Goal: Task Accomplishment & Management: Manage account settings

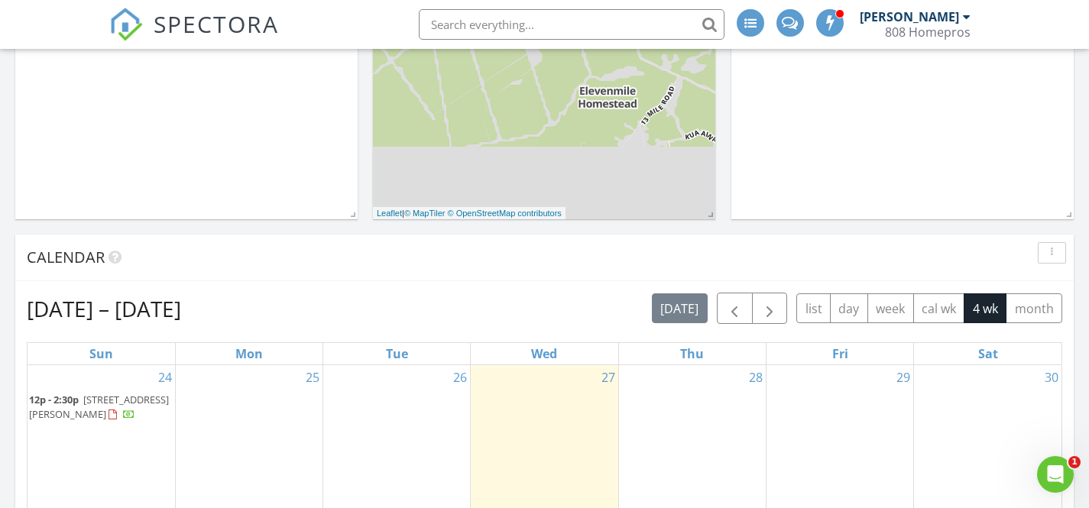
scroll to position [616, 0]
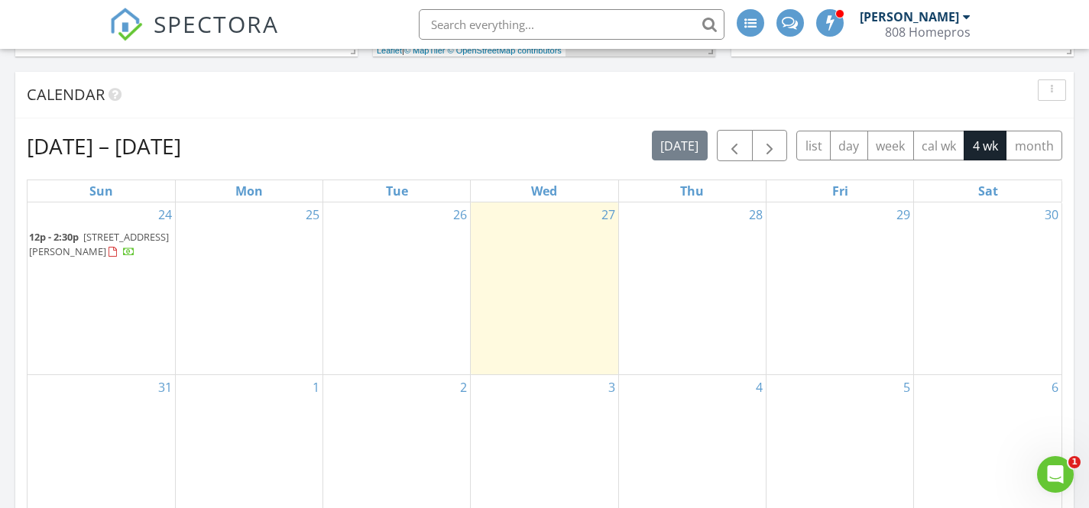
click at [115, 242] on span "13-3401 Alapai St, Pāhoa 96778" at bounding box center [99, 244] width 140 height 28
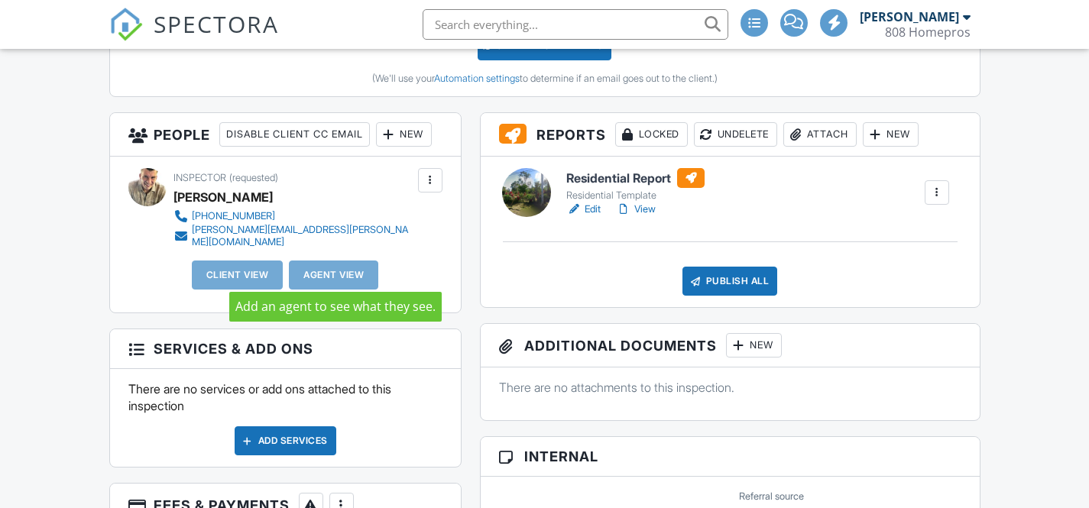
click at [312, 269] on div "Agent View" at bounding box center [333, 275] width 89 height 29
click at [344, 267] on div "Agent View" at bounding box center [333, 275] width 89 height 29
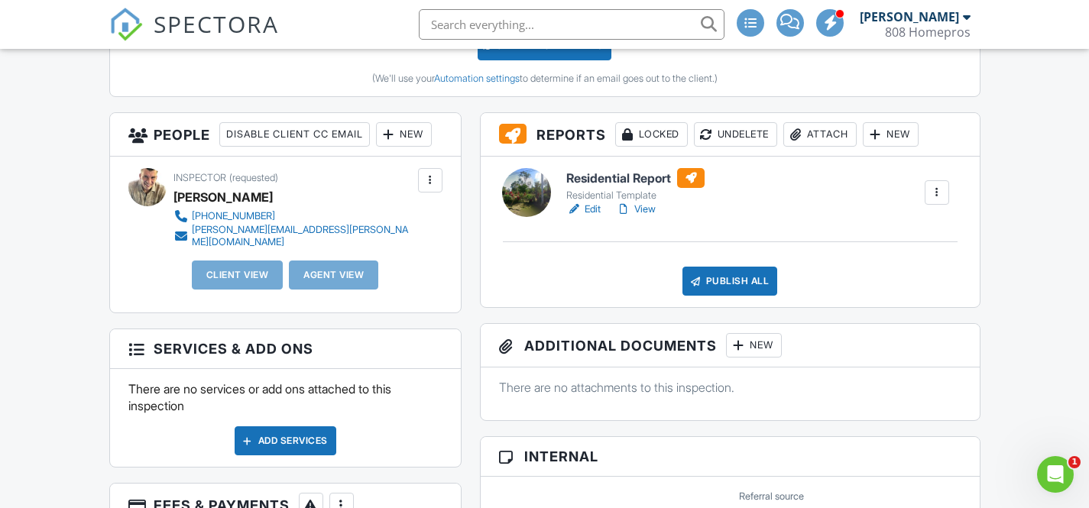
click at [423, 186] on div at bounding box center [430, 180] width 15 height 15
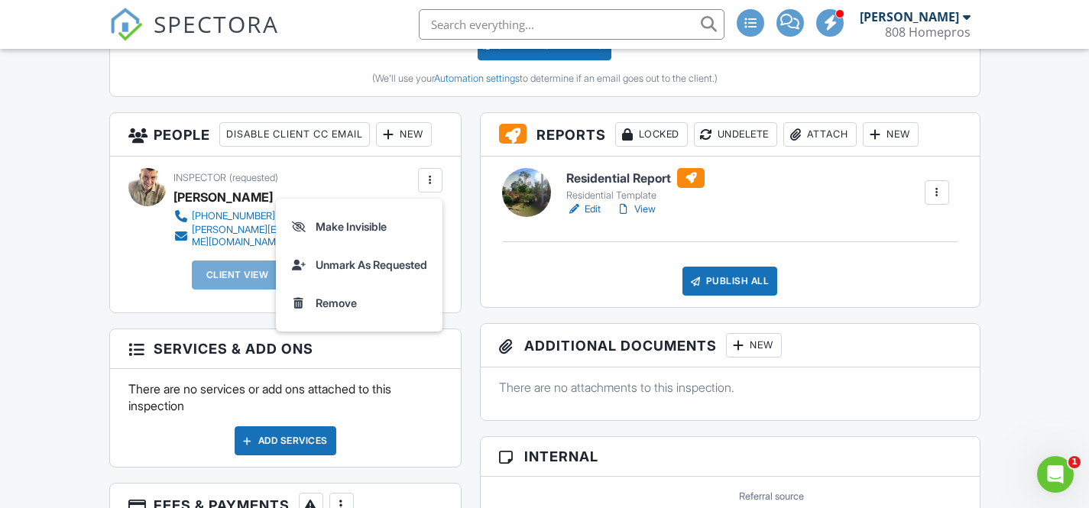
click at [379, 185] on div "Inspector (requested) James Schweppe +18087563879 james.schweppe@gmail.com" at bounding box center [330, 207] width 314 height 79
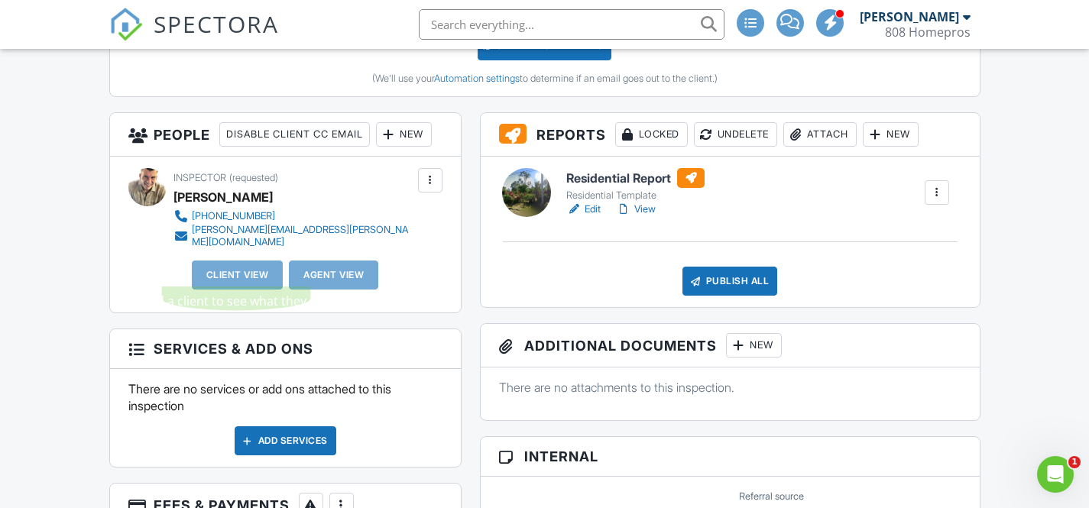
click at [324, 269] on div "Agent View" at bounding box center [333, 275] width 89 height 29
click at [407, 134] on div "New" at bounding box center [404, 134] width 56 height 24
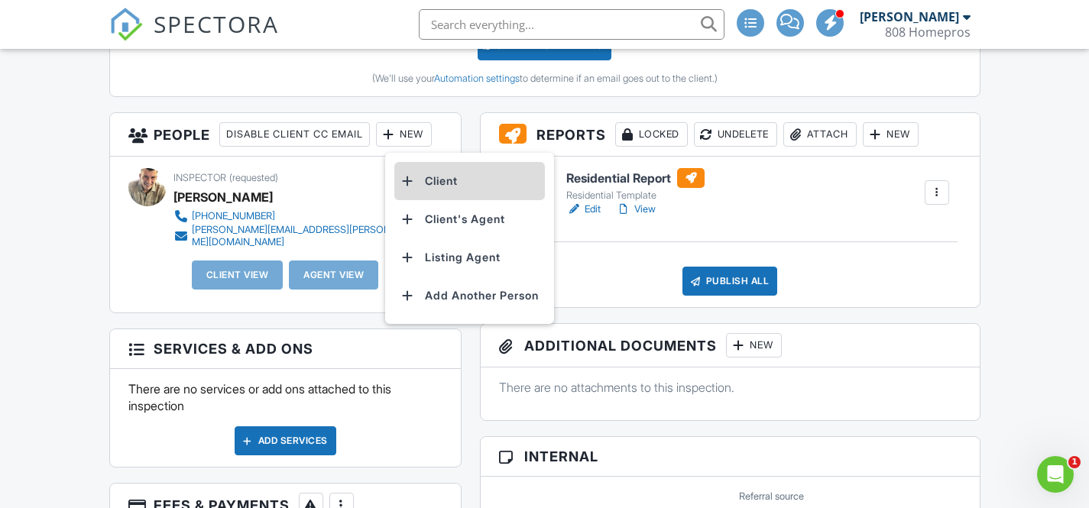
click at [468, 180] on li "Client" at bounding box center [469, 181] width 151 height 38
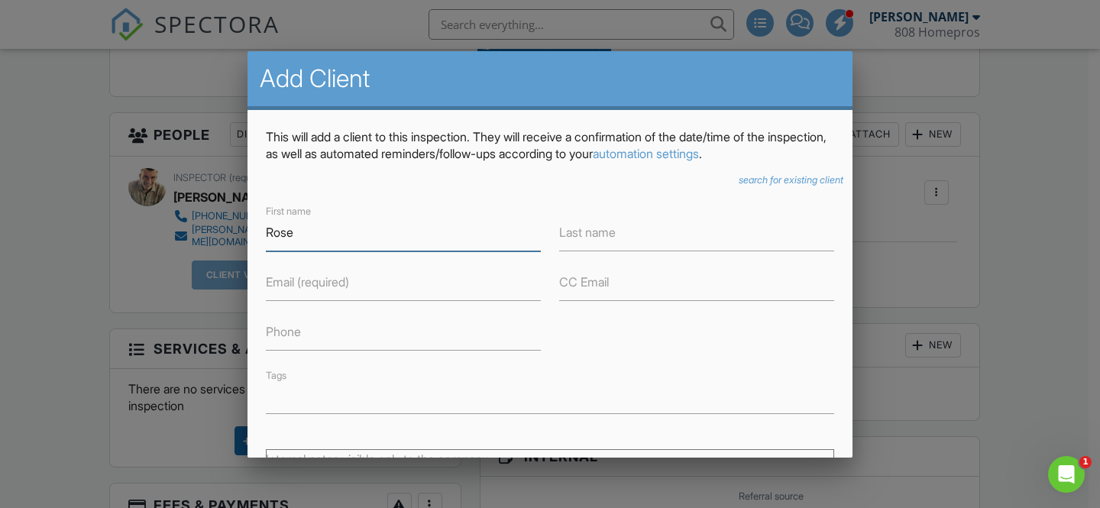
type input "Rose"
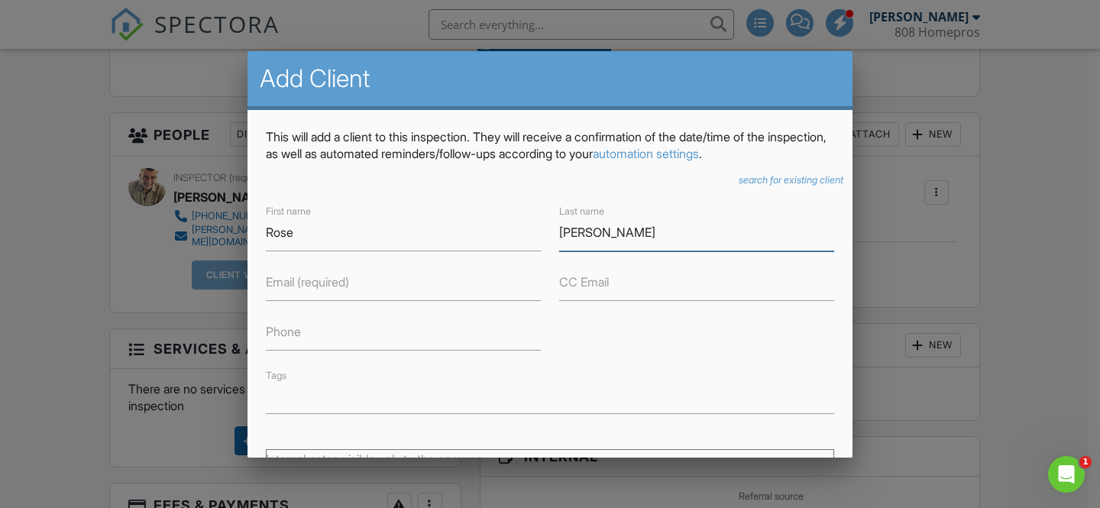
type input "[PERSON_NAME]"
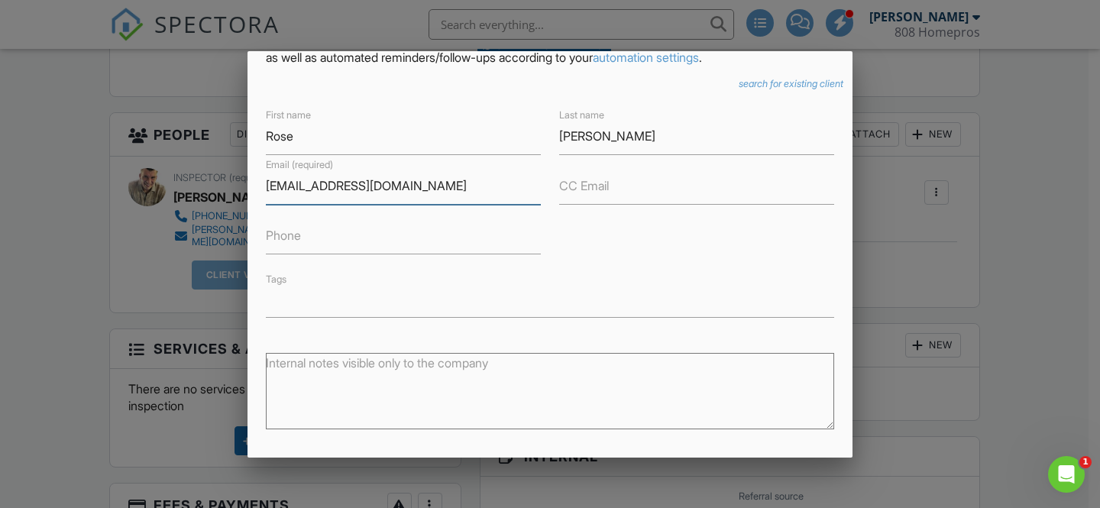
scroll to position [275, 0]
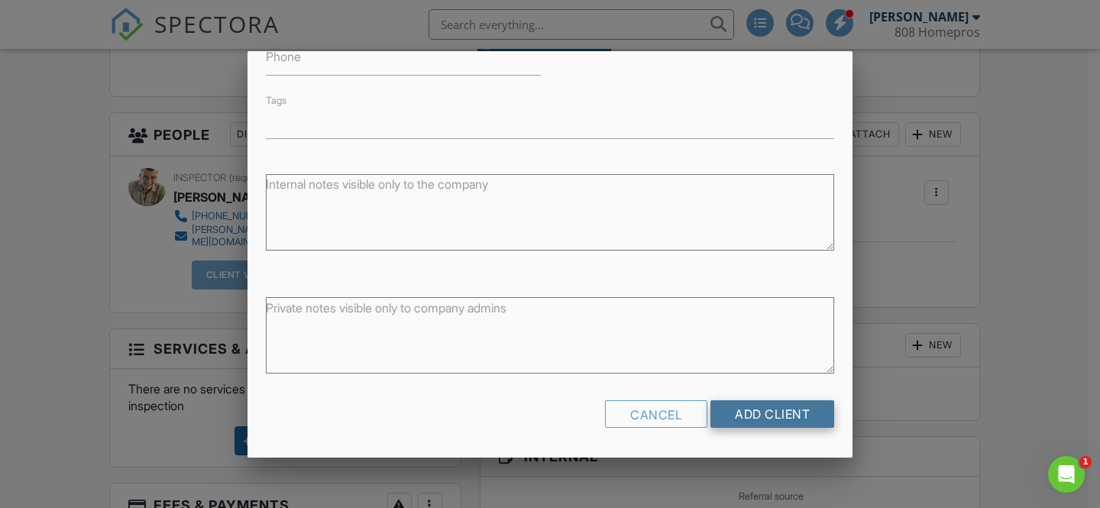
type input "[EMAIL_ADDRESS][DOMAIN_NAME]"
click at [751, 411] on input "Add Client" at bounding box center [773, 414] width 124 height 28
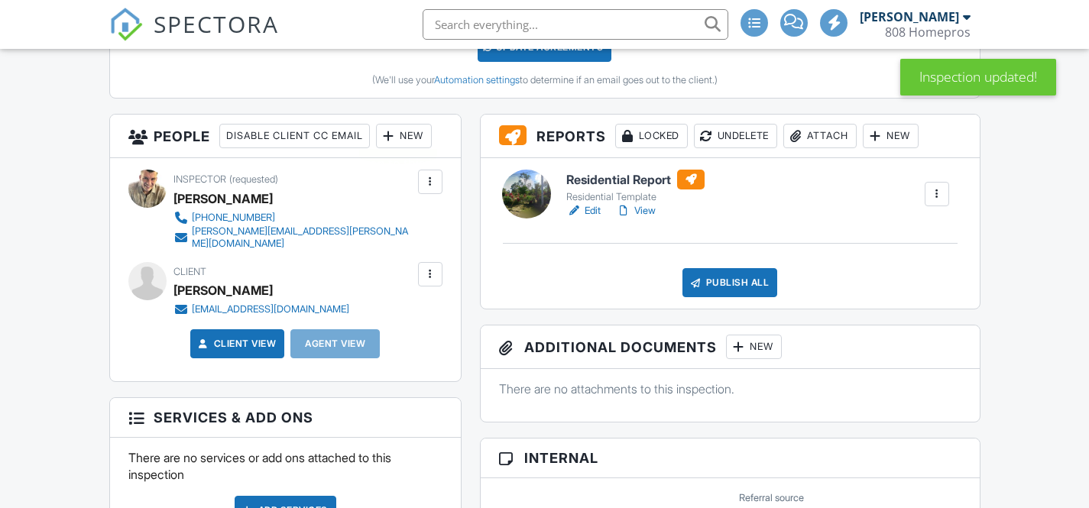
click at [397, 134] on div at bounding box center [388, 135] width 15 height 15
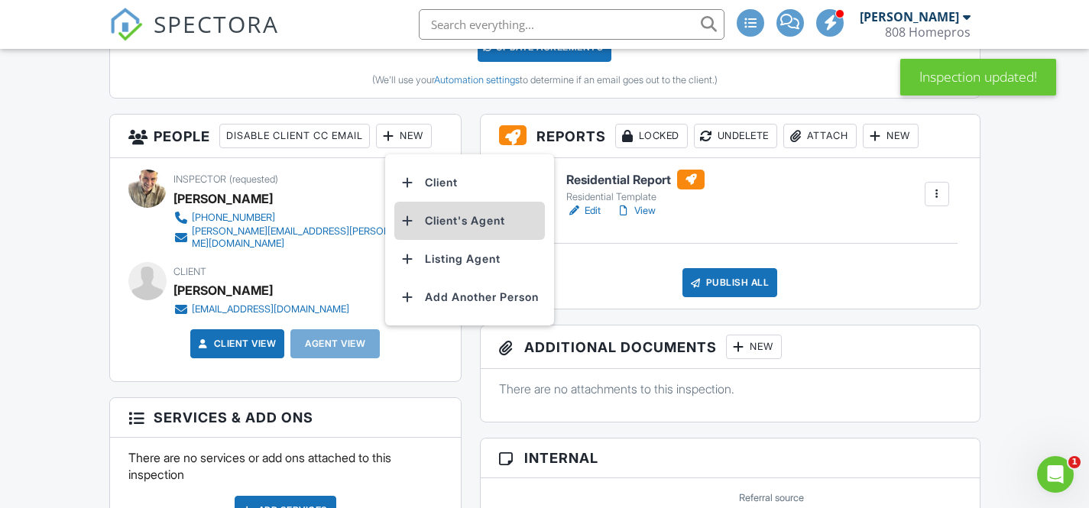
click at [467, 227] on li "Client's Agent" at bounding box center [469, 221] width 151 height 38
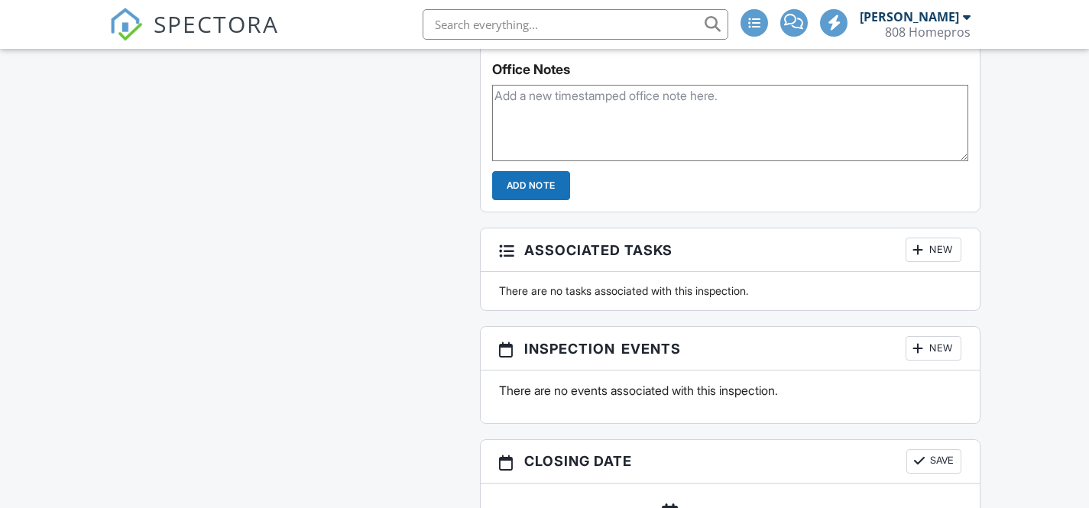
scroll to position [1270, 0]
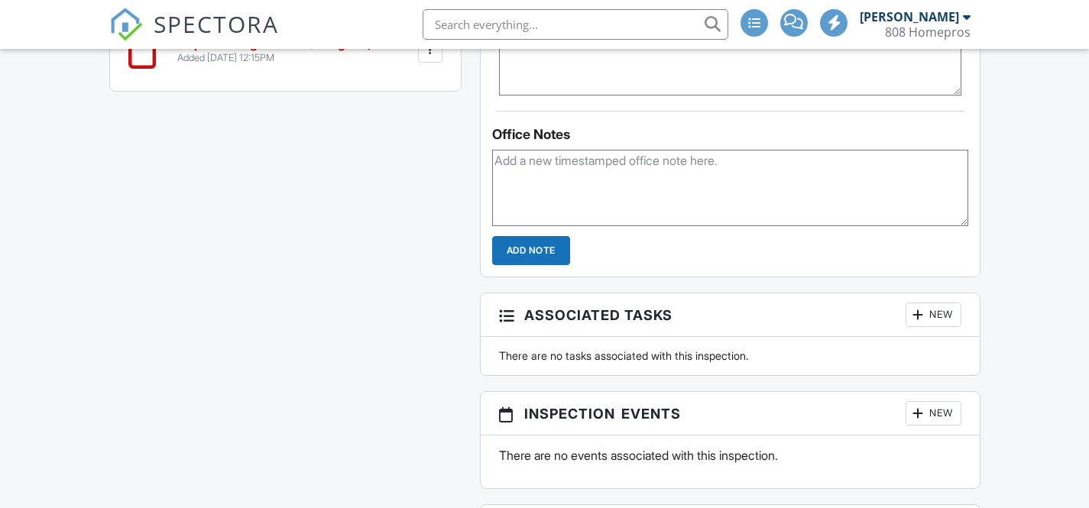
click at [432, 58] on div at bounding box center [430, 50] width 15 height 15
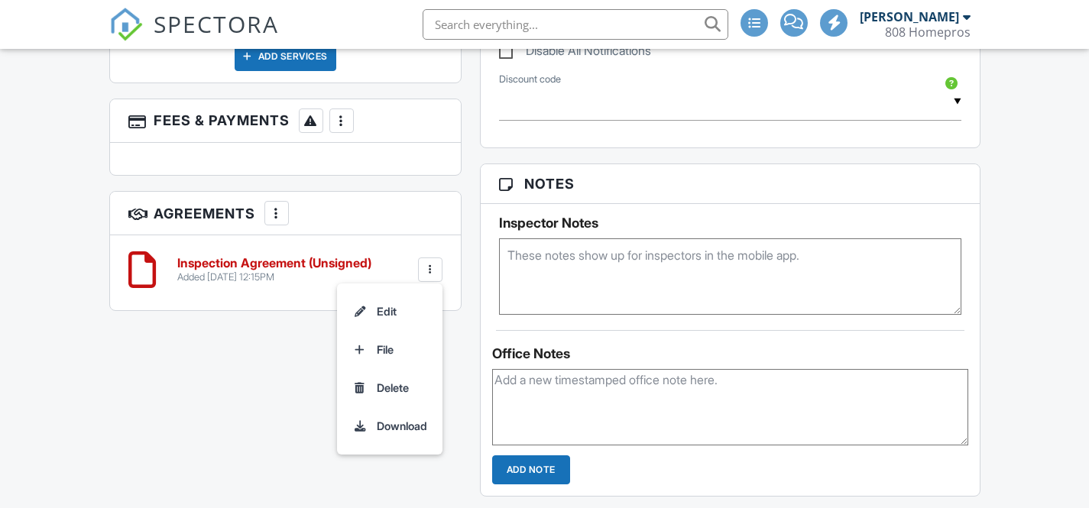
click at [432, 262] on div at bounding box center [430, 269] width 15 height 15
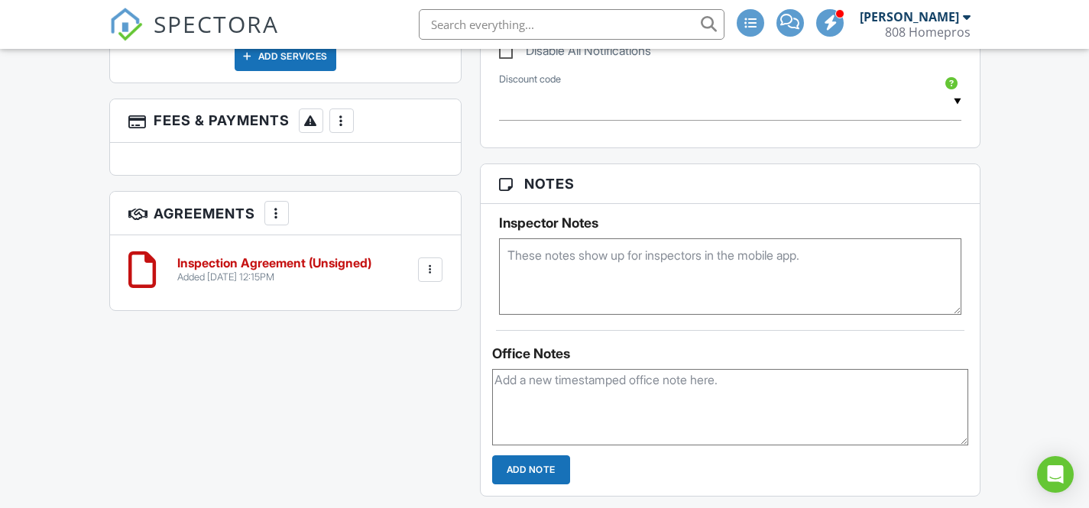
click at [432, 262] on div at bounding box center [430, 269] width 15 height 15
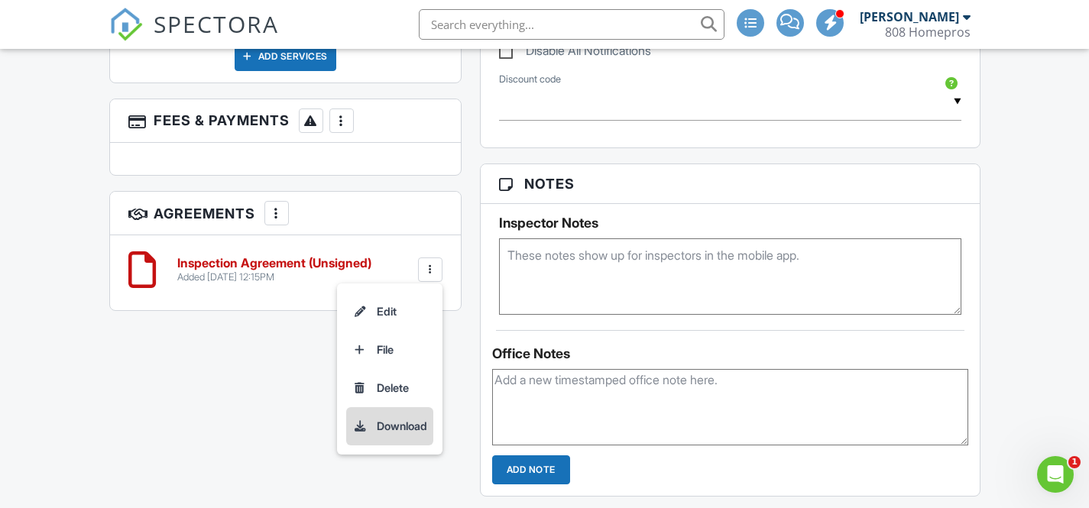
scroll to position [0, 0]
click at [408, 387] on li "Delete" at bounding box center [389, 388] width 87 height 38
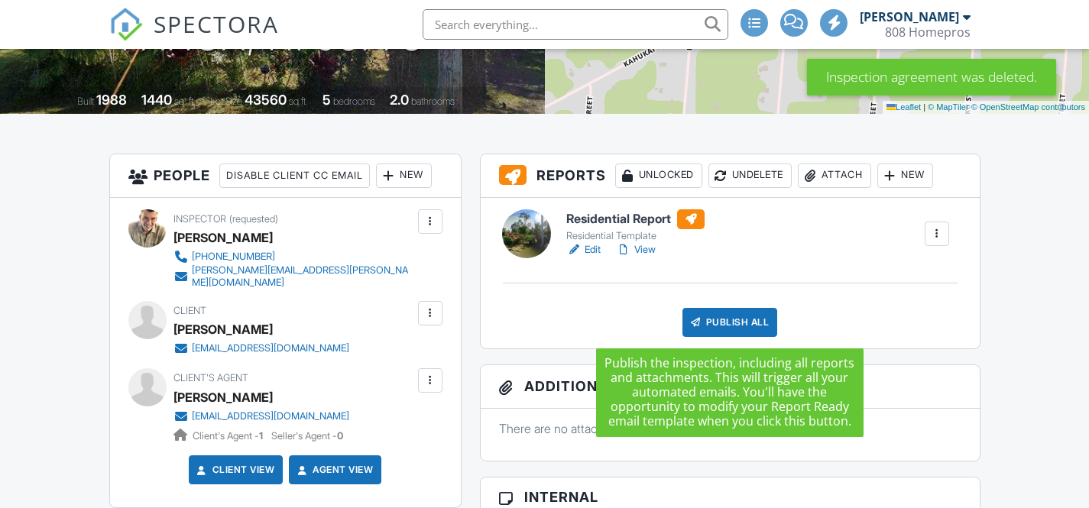
click at [746, 327] on div "Publish All" at bounding box center [730, 322] width 96 height 29
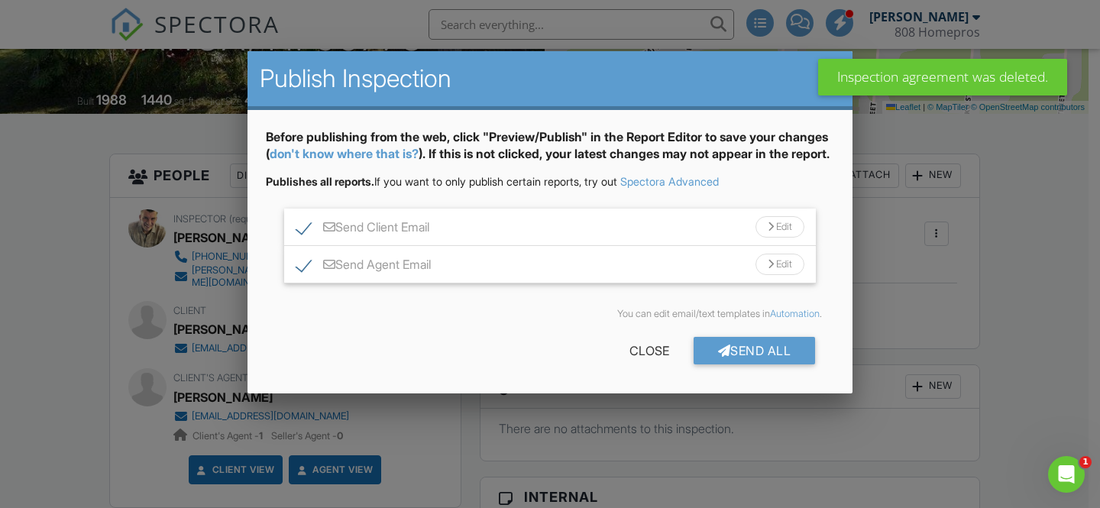
click at [759, 364] on div "Send All" at bounding box center [755, 351] width 122 height 28
